Goal: Find specific page/section: Find specific page/section

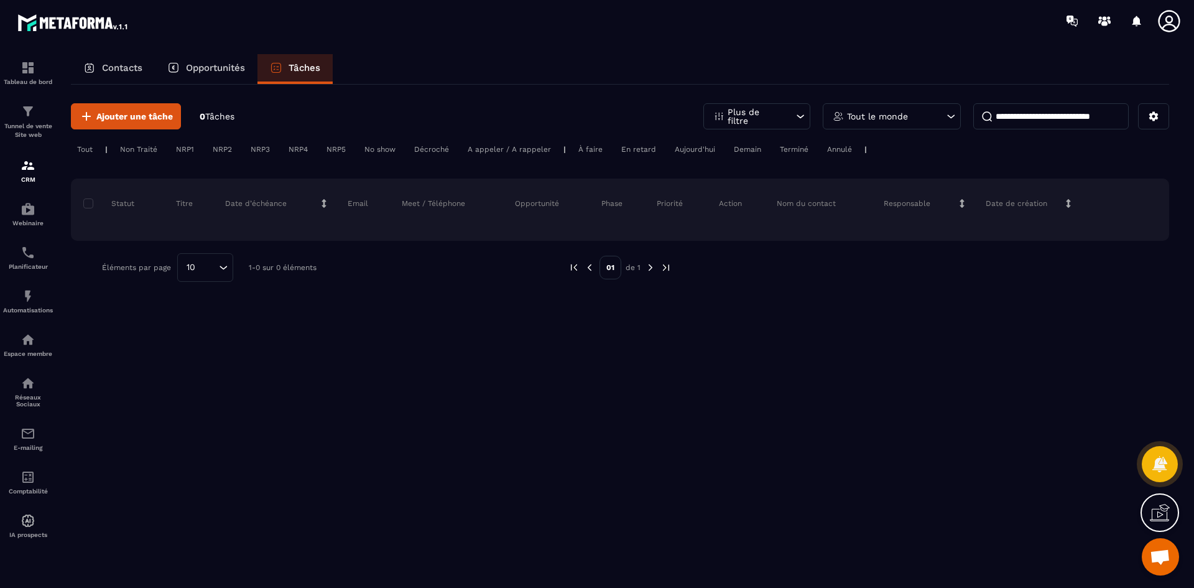
click at [1055, 117] on input at bounding box center [1050, 116] width 155 height 26
click at [80, 147] on div "Tout" at bounding box center [85, 149] width 28 height 15
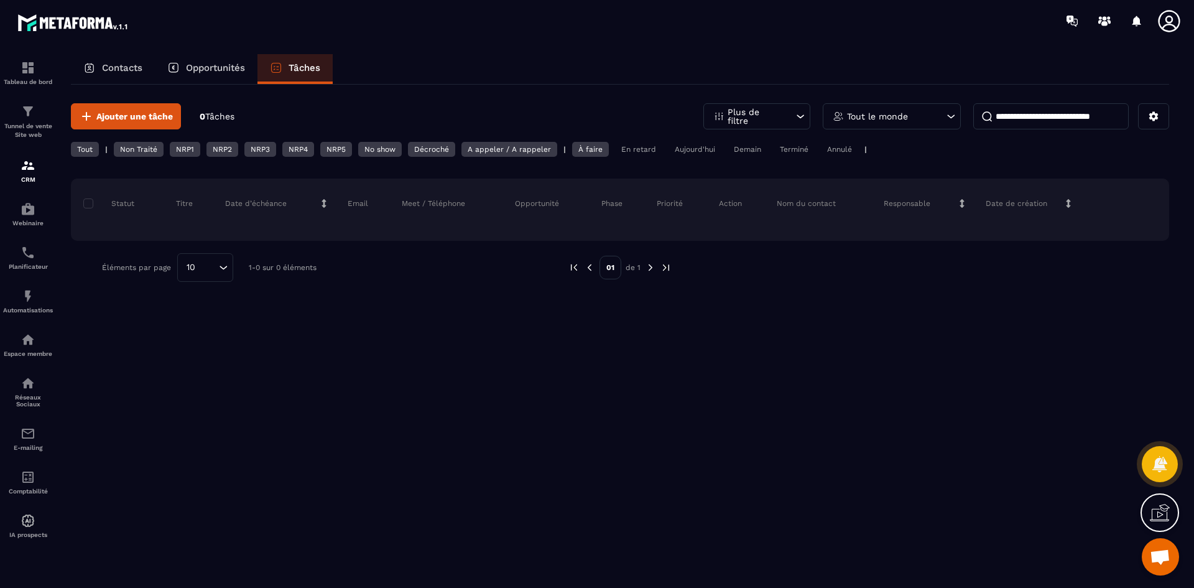
click at [114, 65] on p "Contacts" at bounding box center [122, 67] width 40 height 11
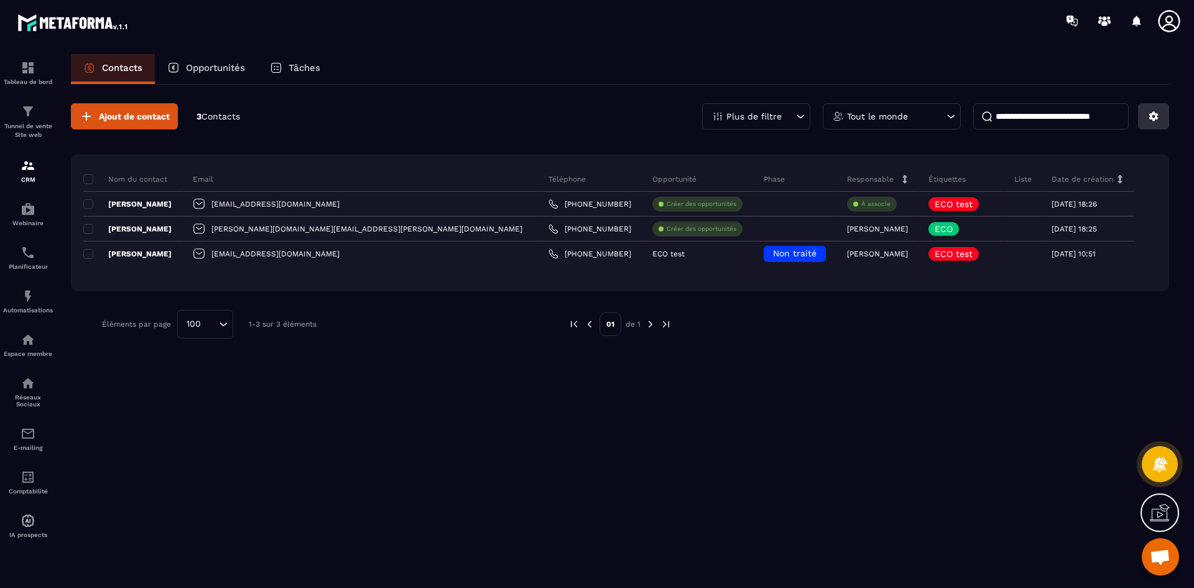
click at [1153, 118] on icon at bounding box center [1153, 116] width 9 height 9
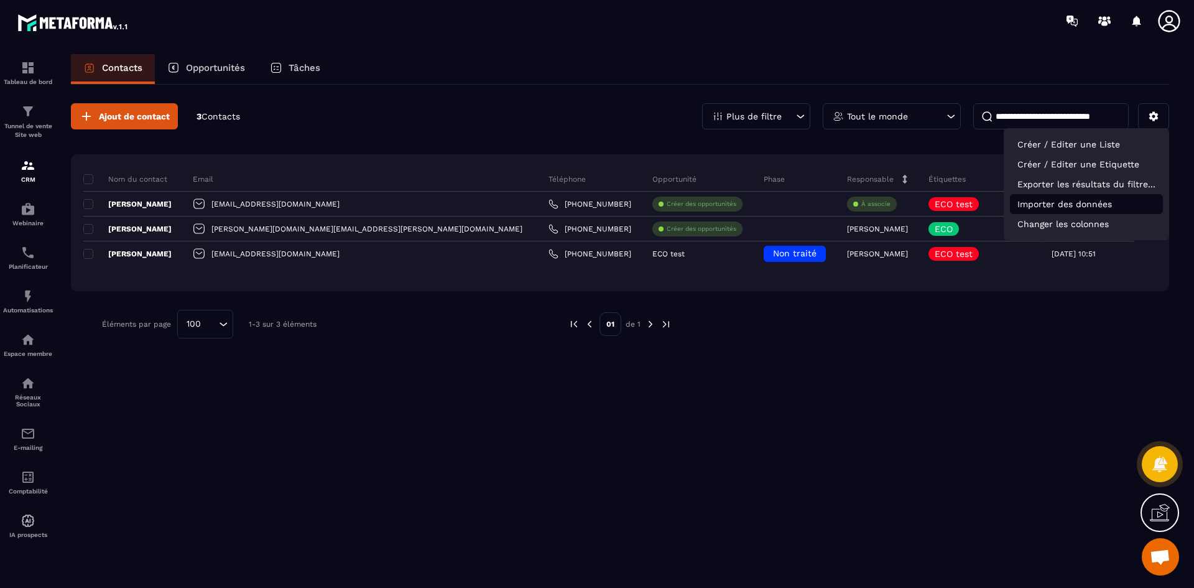
click at [1073, 200] on p "Importer des données" at bounding box center [1086, 204] width 153 height 20
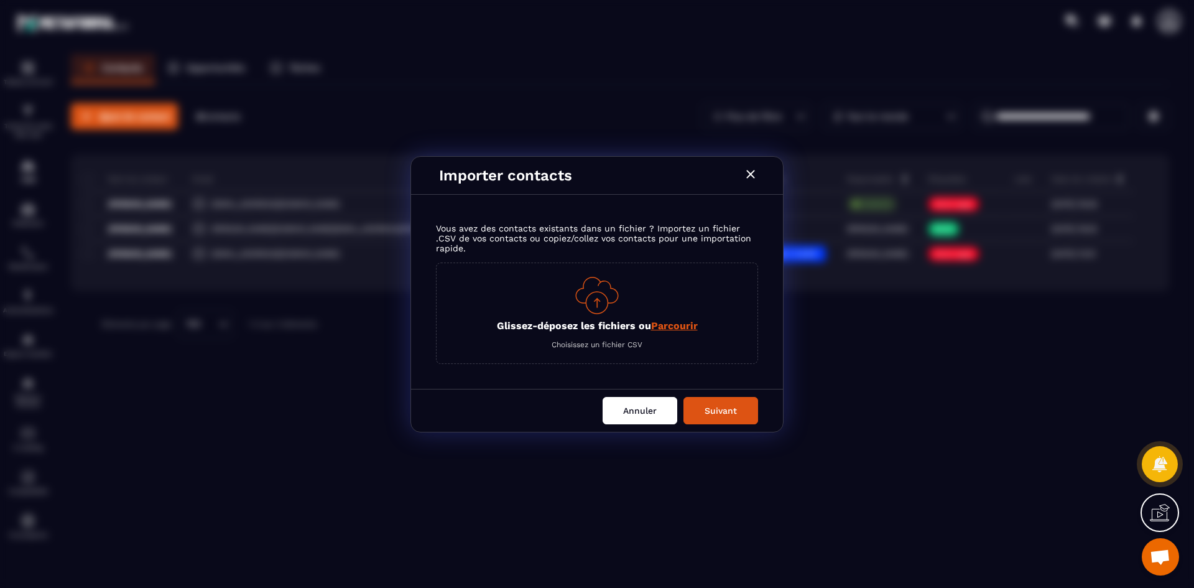
click at [634, 408] on button "Annuler" at bounding box center [639, 410] width 75 height 27
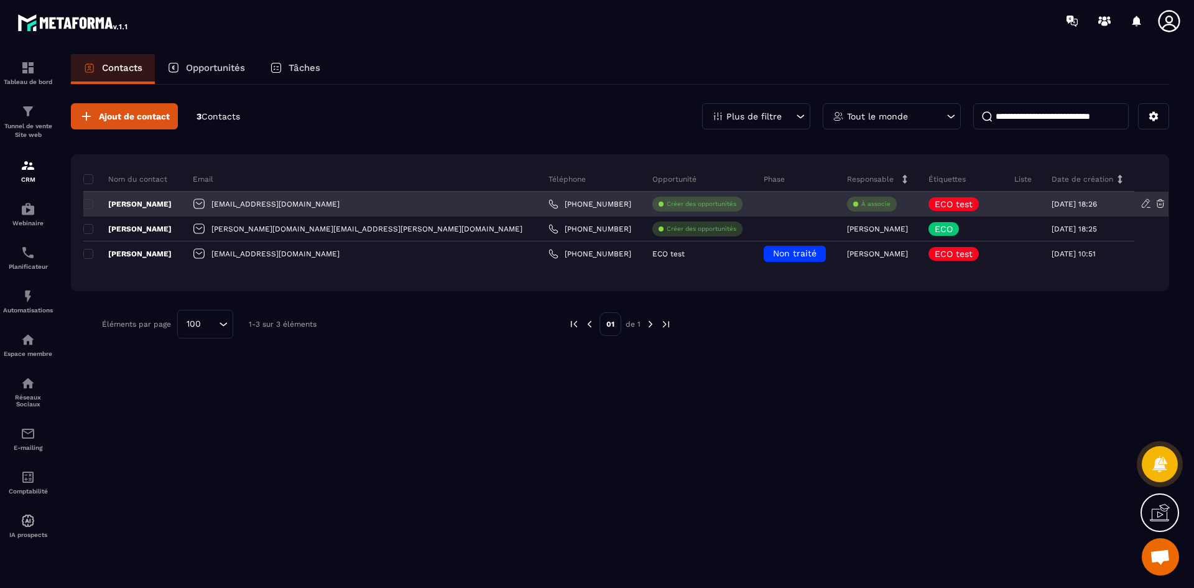
click at [127, 210] on div "[PERSON_NAME]" at bounding box center [133, 204] width 100 height 25
